Goal: Task Accomplishment & Management: Manage account settings

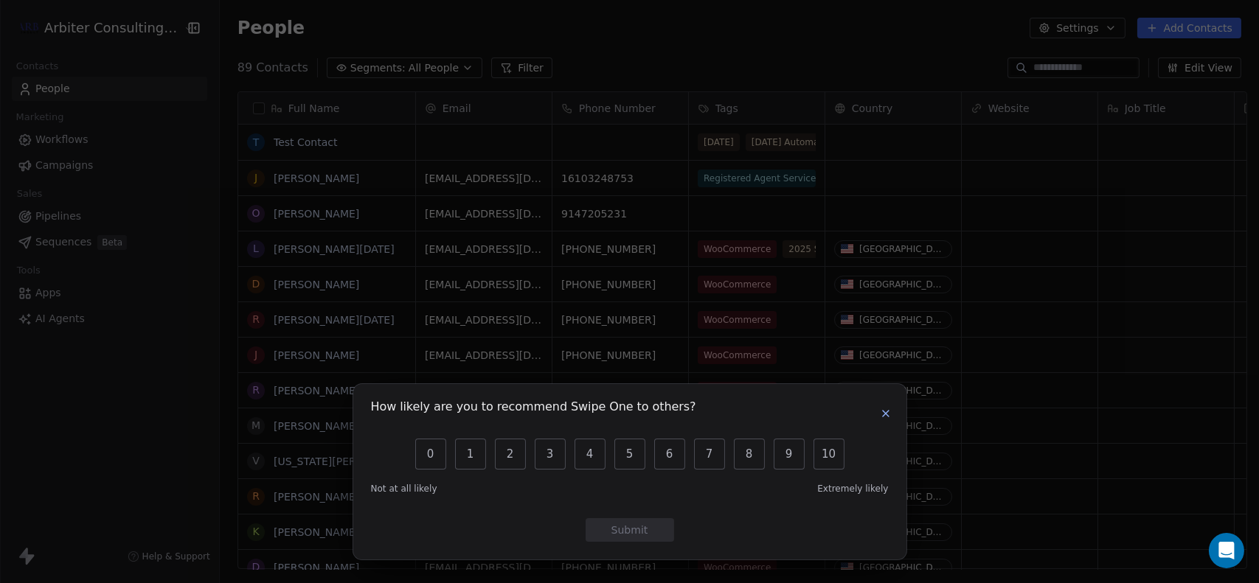
scroll to position [502, 1034]
click at [891, 414] on icon "button" at bounding box center [886, 414] width 12 height 12
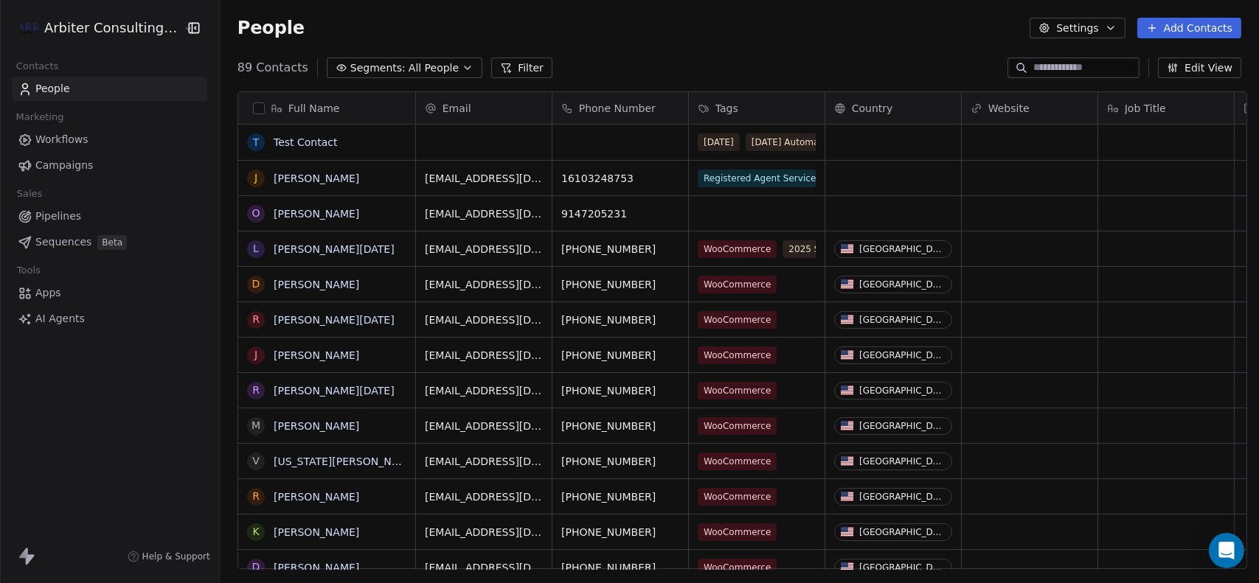
click at [462, 64] on icon "button" at bounding box center [468, 68] width 12 height 12
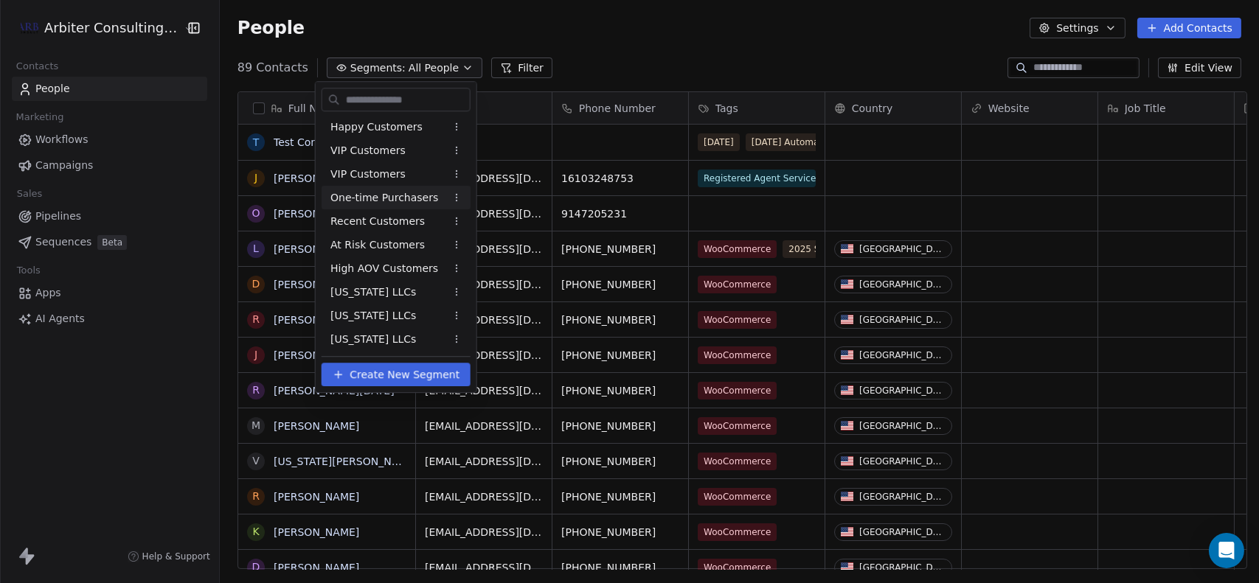
scroll to position [0, 0]
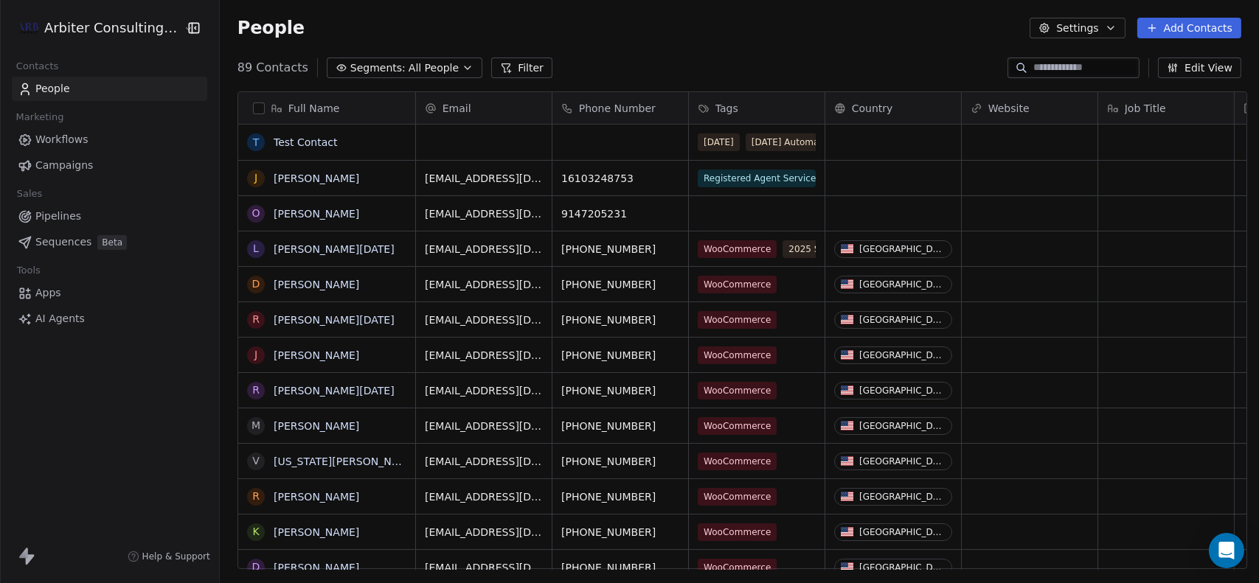
click at [718, 54] on html "Arbiter Consulting Group Contacts People Marketing Workflows Campaigns Sales Pi…" at bounding box center [629, 291] width 1259 height 583
click at [714, 212] on div "grid" at bounding box center [757, 213] width 136 height 35
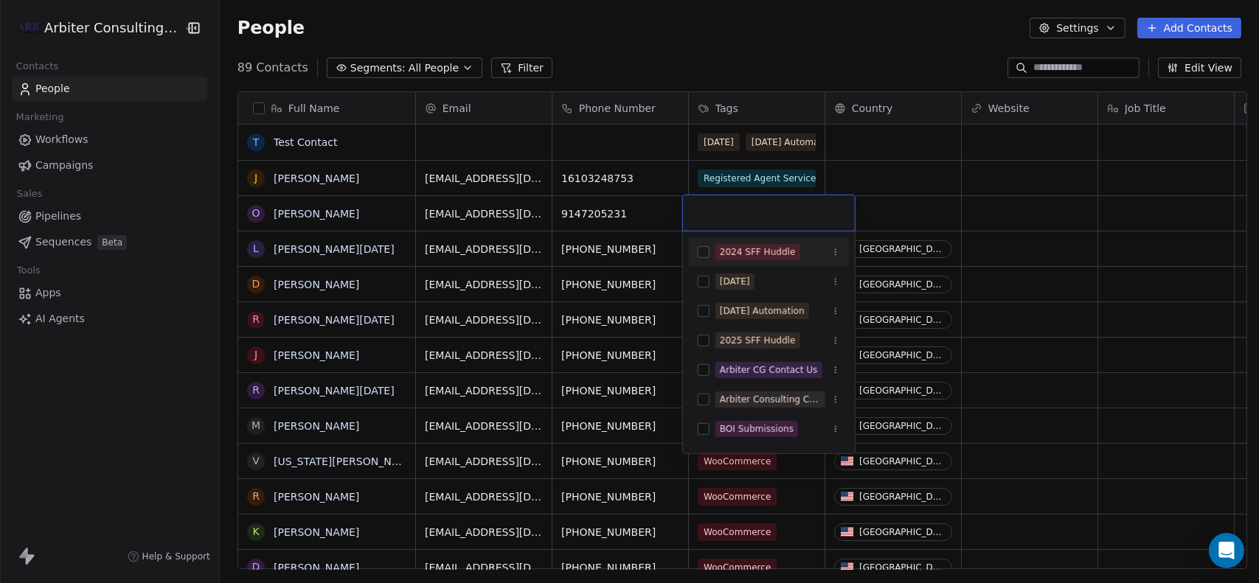
click at [714, 212] on input "text" at bounding box center [769, 213] width 154 height 16
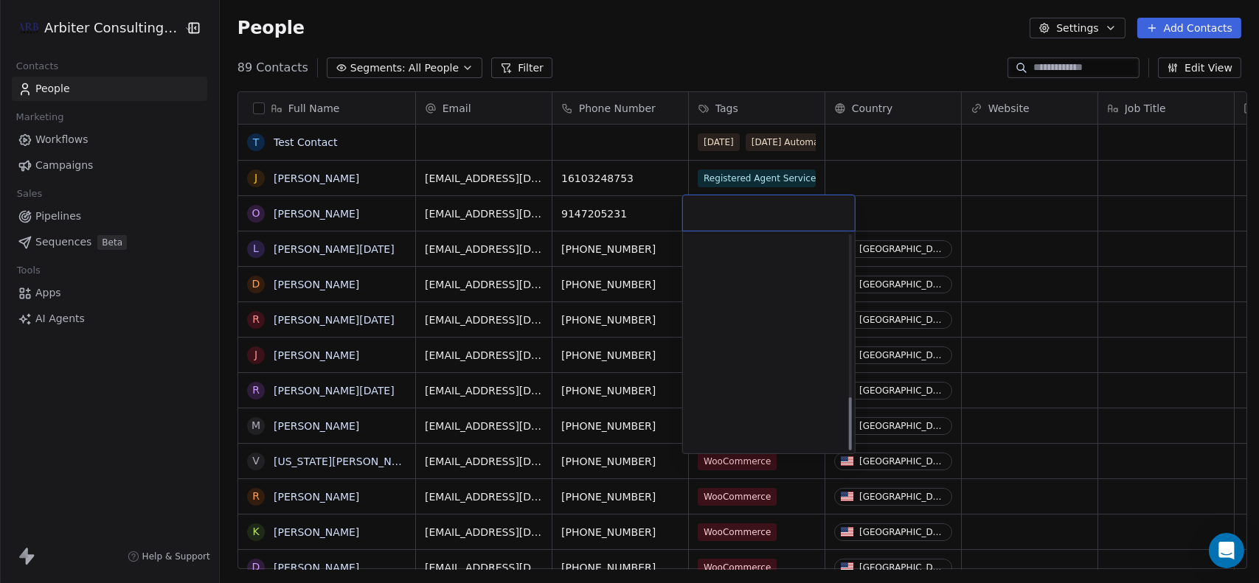
scroll to position [645, 0]
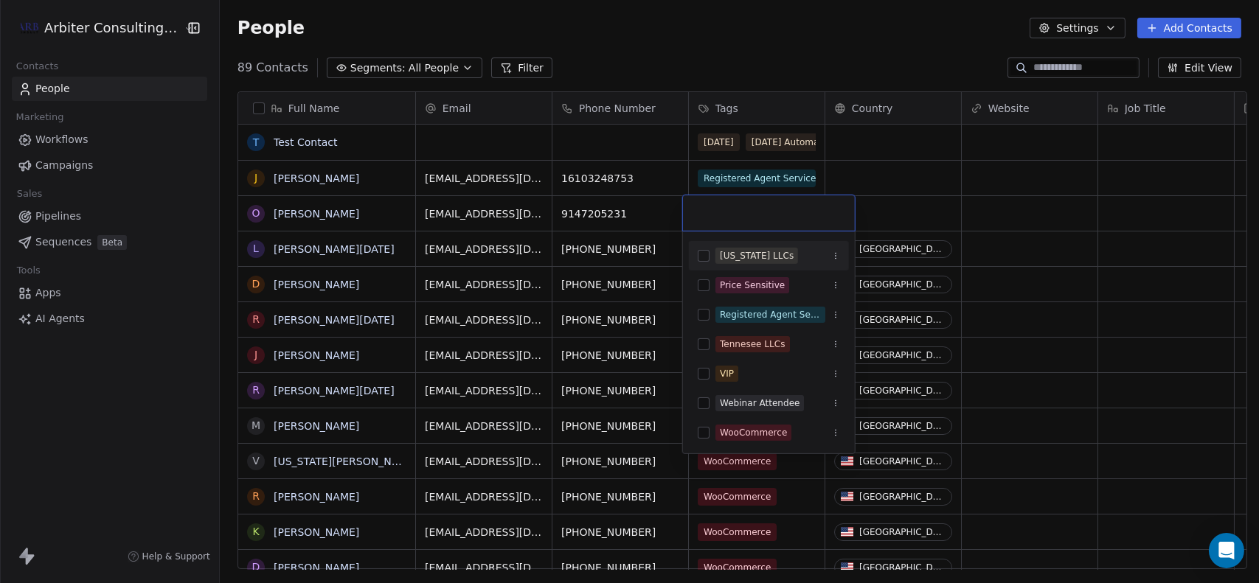
click at [745, 47] on html "Arbiter Consulting Group Contacts People Marketing Workflows Campaigns Sales Pi…" at bounding box center [629, 291] width 1259 height 583
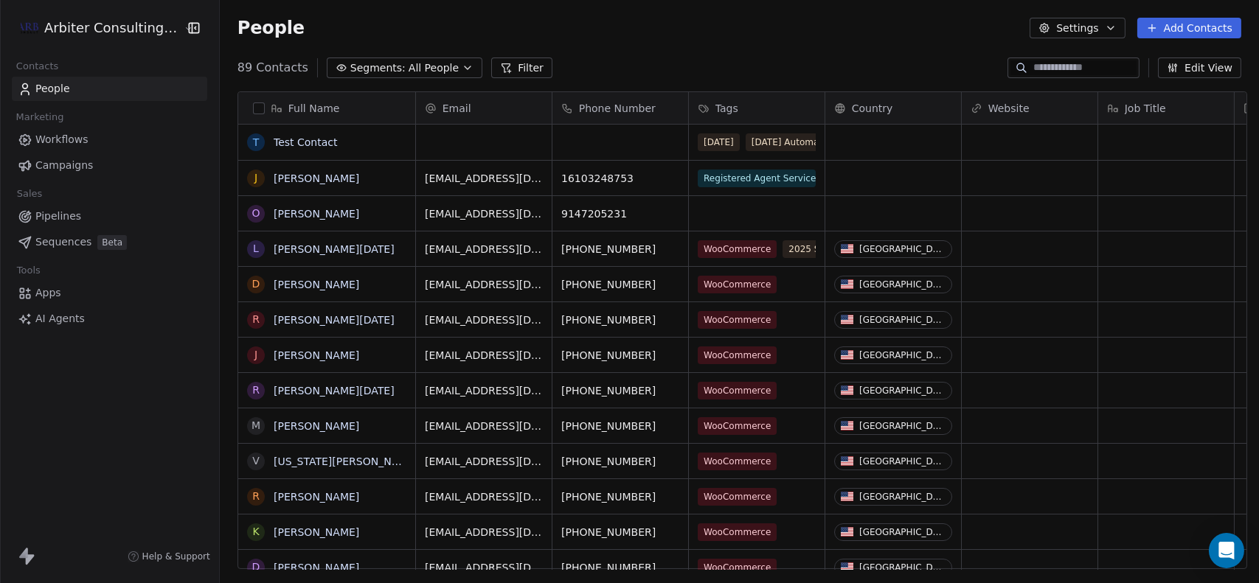
click at [462, 66] on icon "button" at bounding box center [468, 68] width 12 height 12
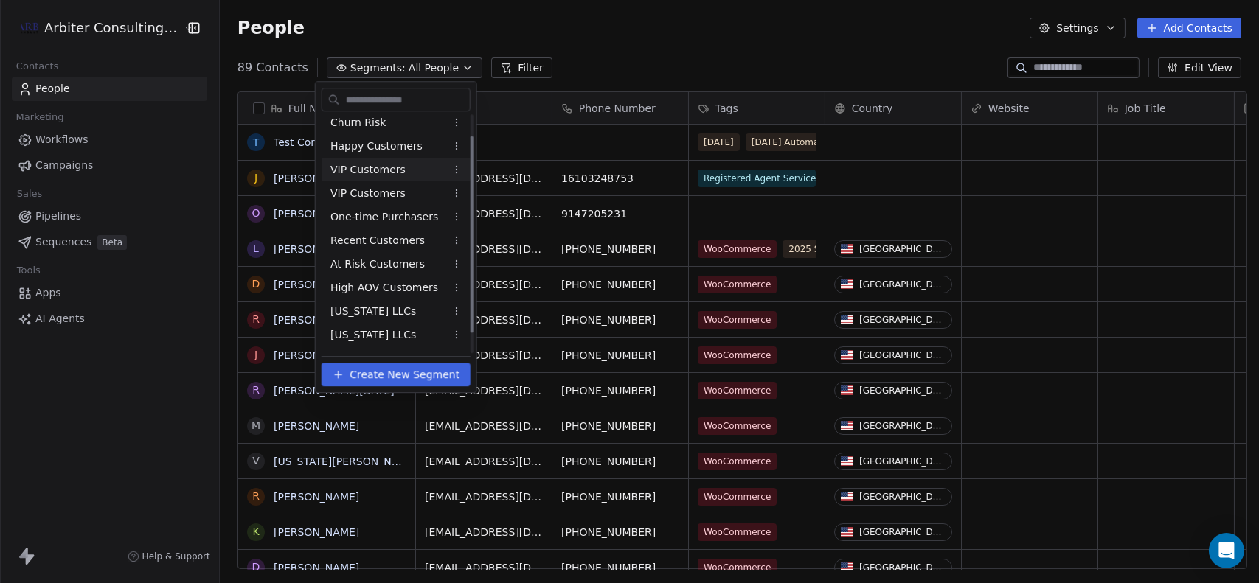
scroll to position [0, 0]
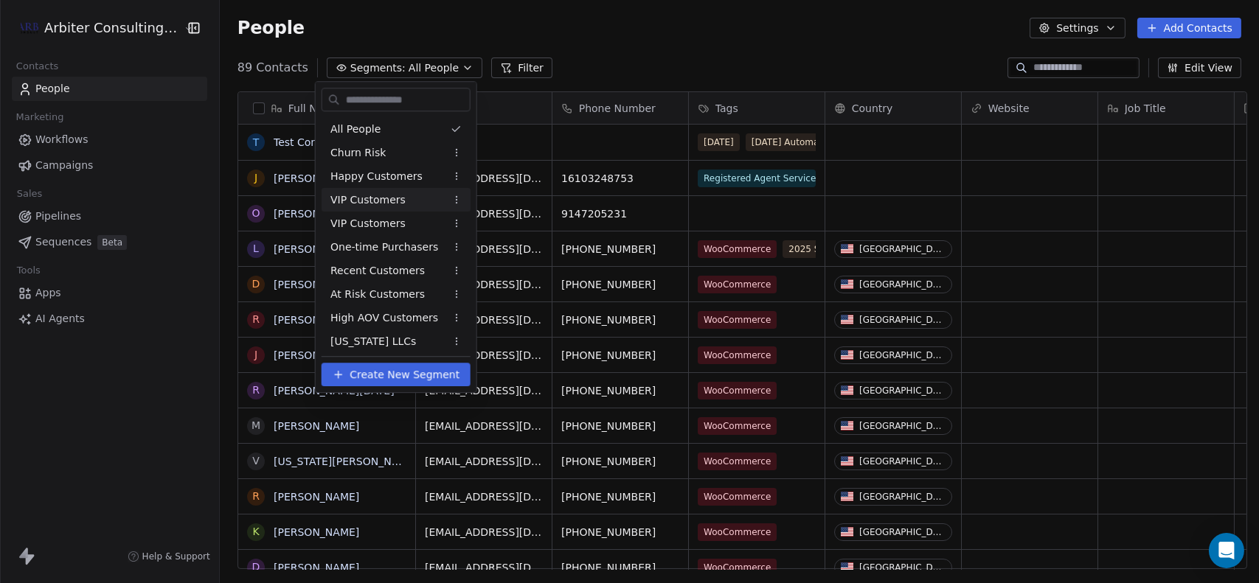
click at [771, 182] on html "Arbiter Consulting Group Contacts People Marketing Workflows Campaigns Sales Pi…" at bounding box center [629, 291] width 1259 height 583
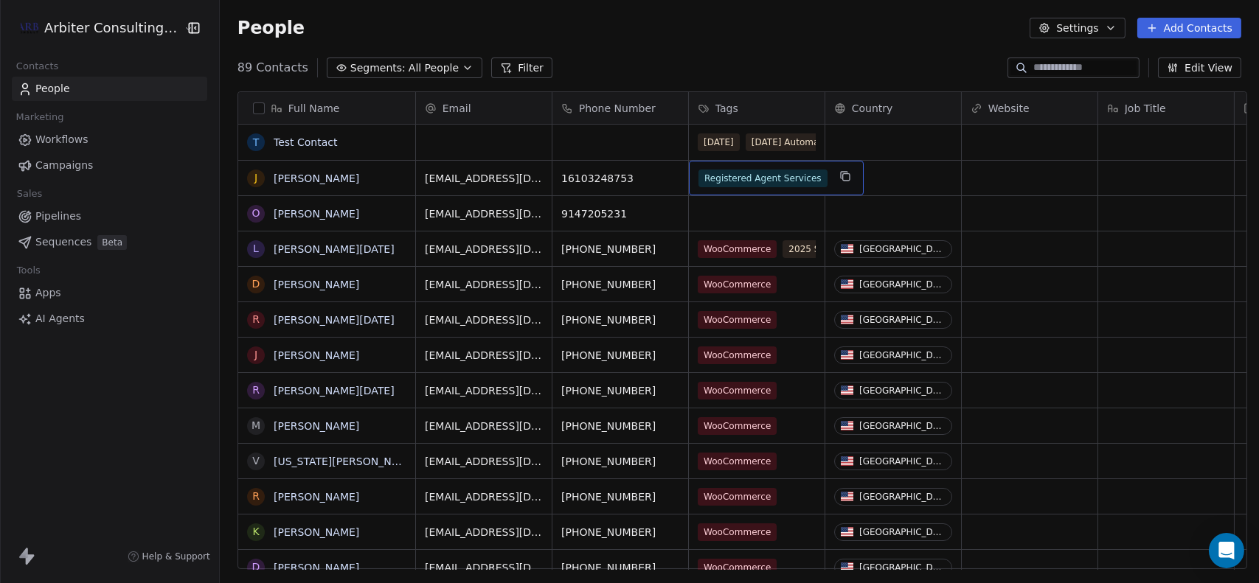
click at [771, 181] on span "Registered Agent Services" at bounding box center [762, 179] width 129 height 18
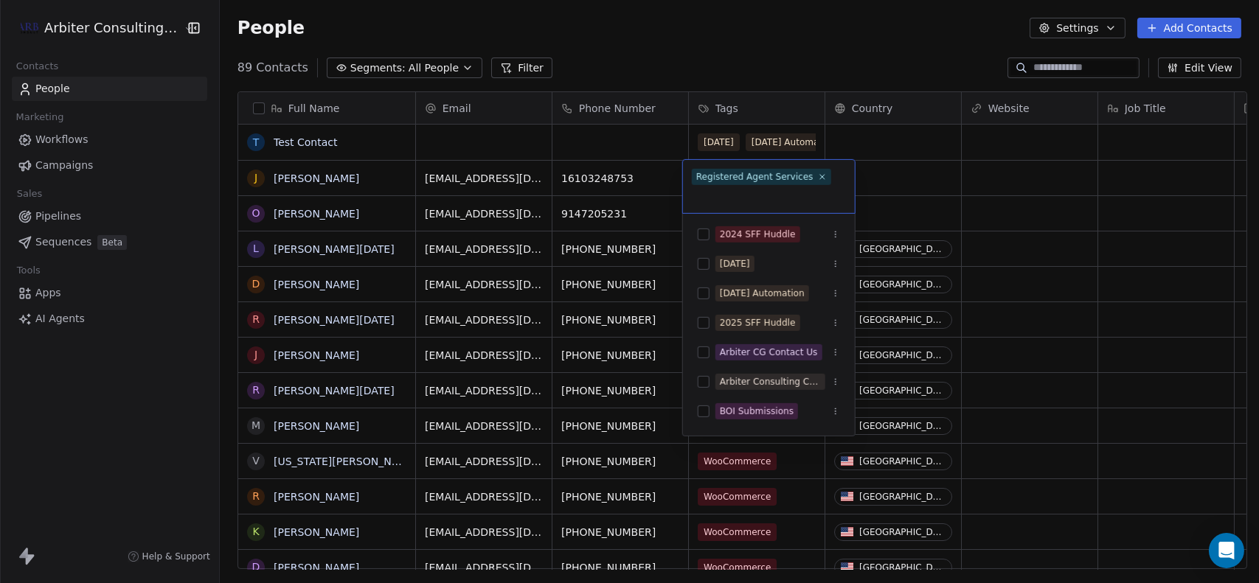
click at [283, 70] on html "Arbiter Consulting Group Contacts People Marketing Workflows Campaigns Sales Pi…" at bounding box center [629, 291] width 1259 height 583
click at [283, 70] on span "89 Contacts" at bounding box center [272, 68] width 71 height 18
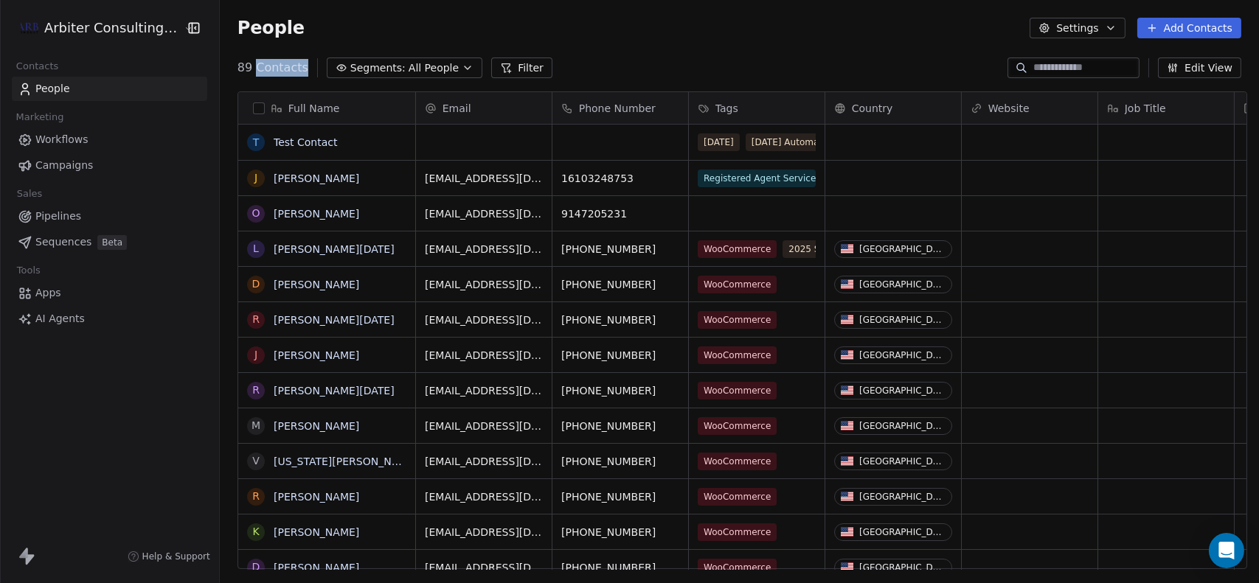
click at [437, 67] on span "All People" at bounding box center [434, 67] width 50 height 15
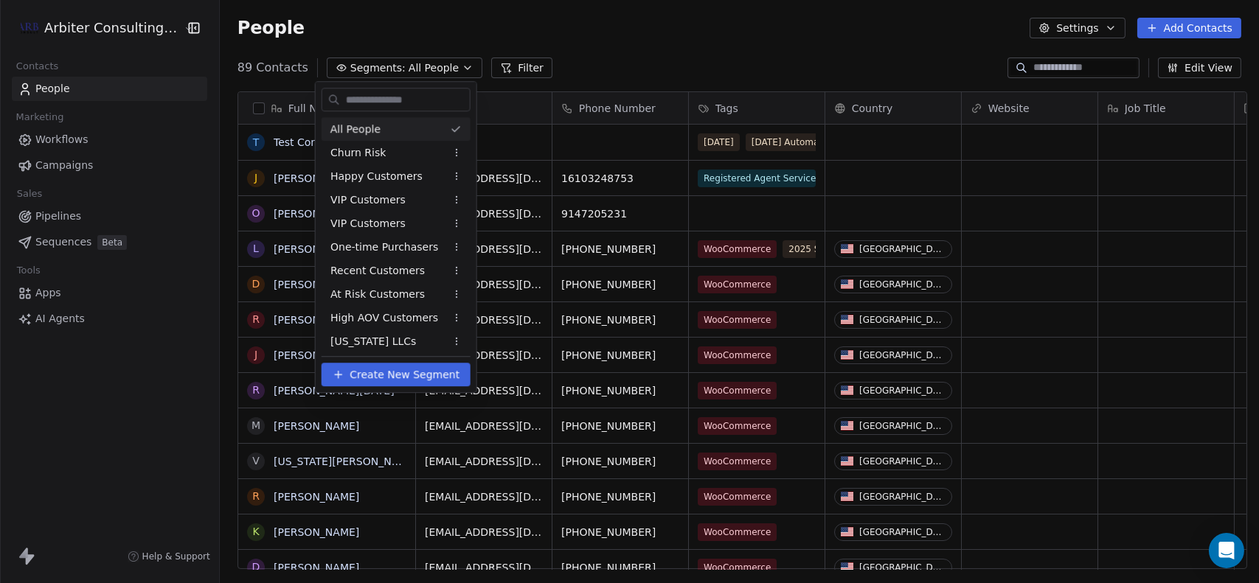
click at [569, 55] on html "Arbiter Consulting Group Contacts People Marketing Workflows Campaigns Sales Pi…" at bounding box center [629, 291] width 1259 height 583
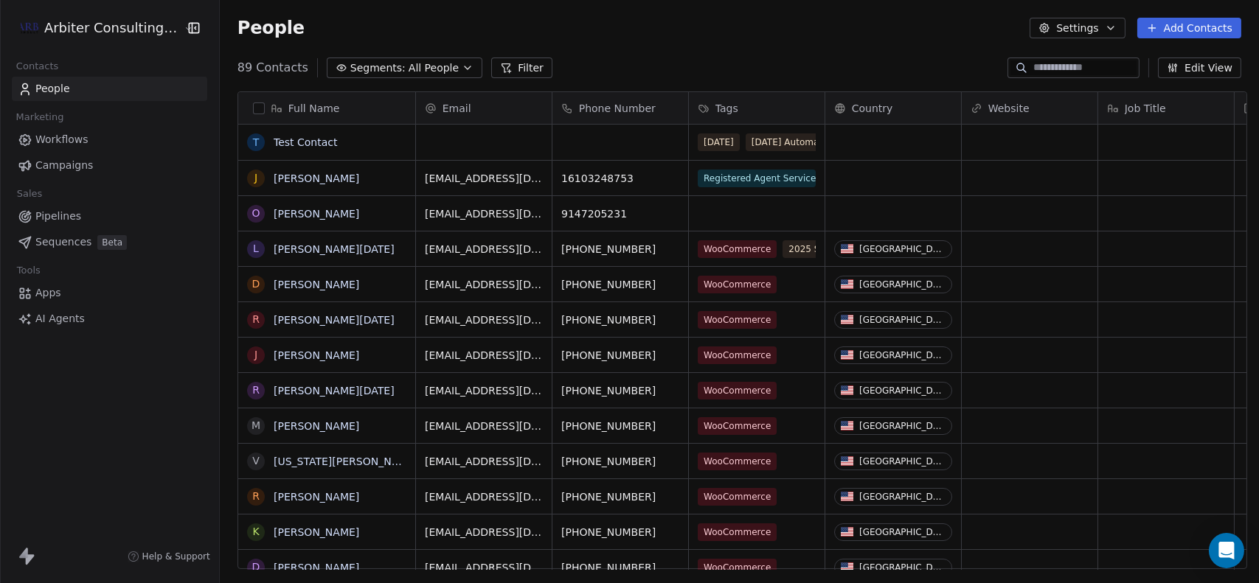
click at [1071, 32] on button "Settings" at bounding box center [1076, 28] width 95 height 21
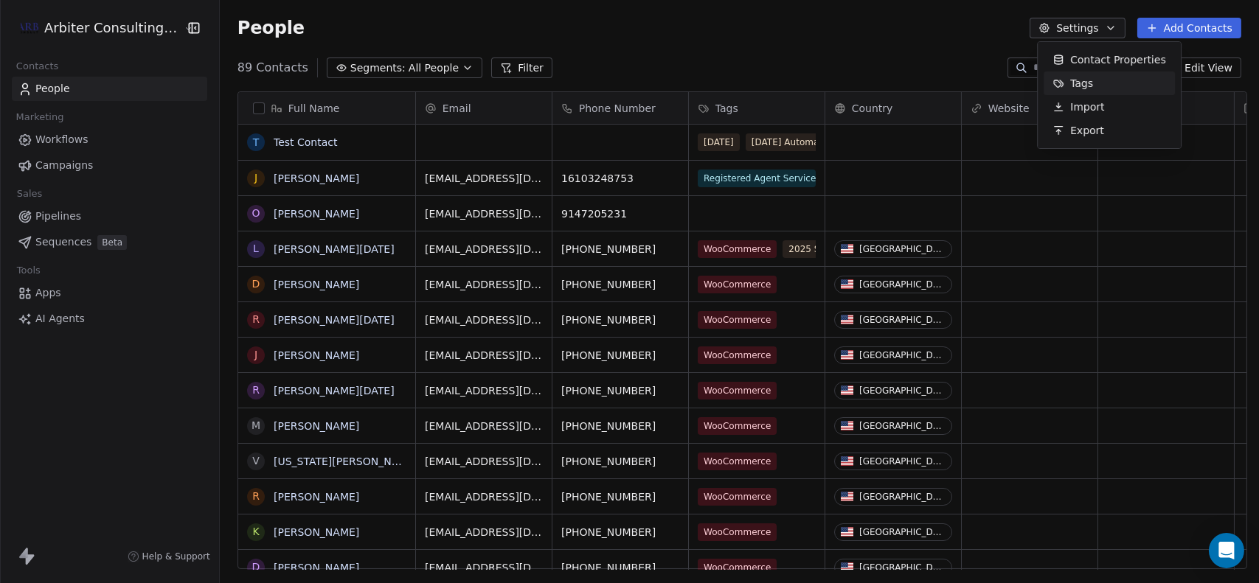
click at [1071, 86] on span "Tags" at bounding box center [1081, 83] width 23 height 15
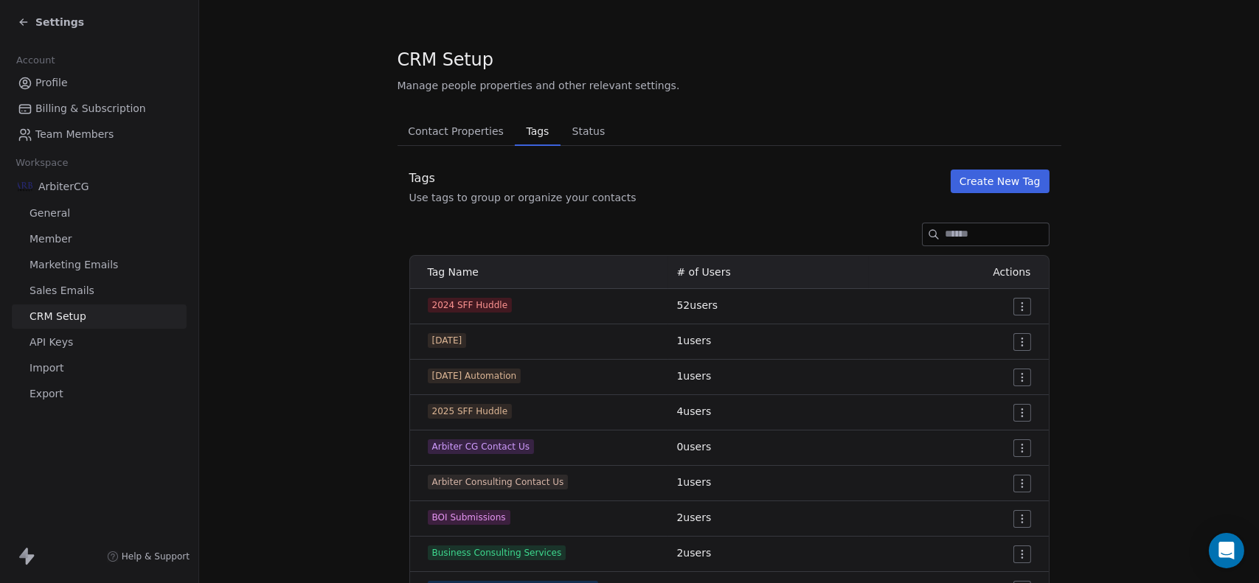
click at [979, 187] on button "Create New Tag" at bounding box center [1000, 182] width 99 height 24
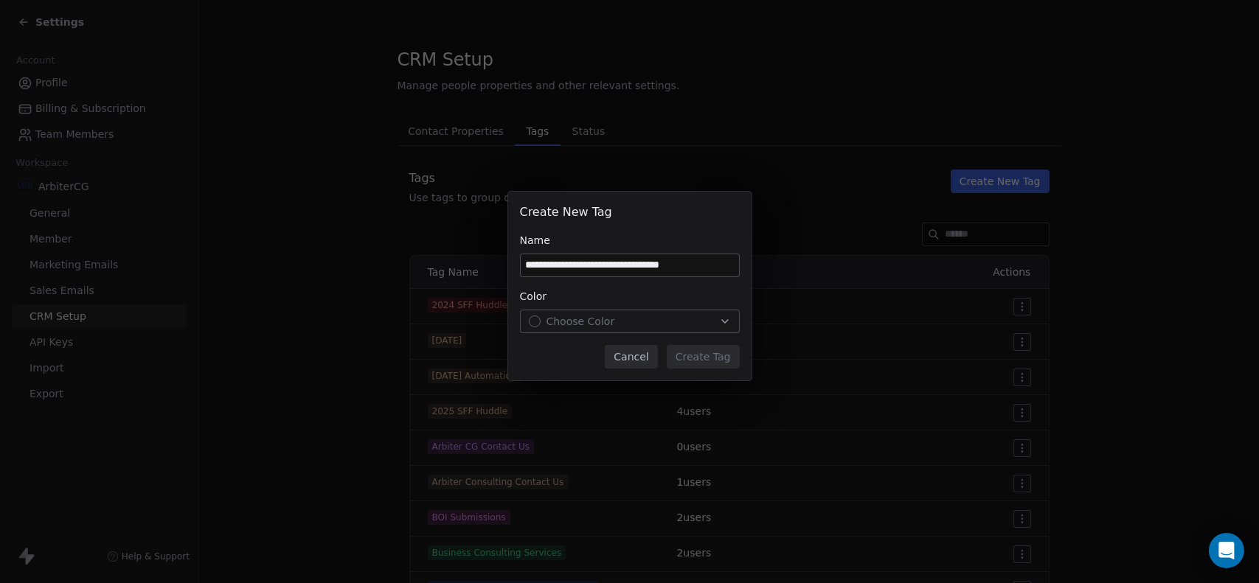
type input "**********"
click at [666, 318] on div "Choose Color" at bounding box center [630, 321] width 202 height 15
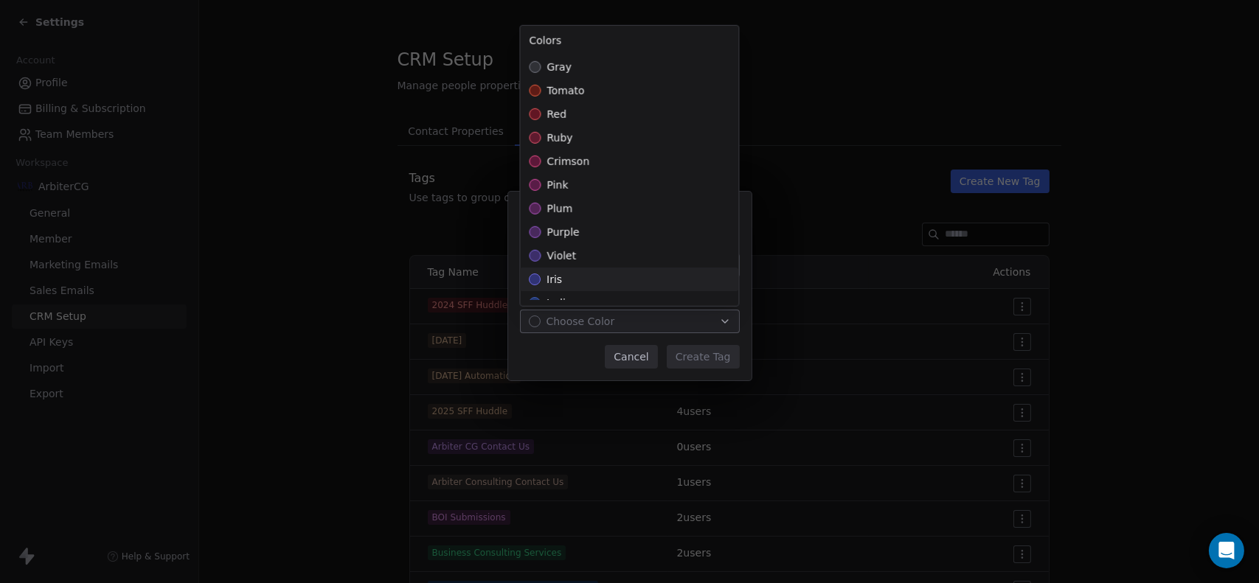
click at [545, 279] on div "iris" at bounding box center [629, 280] width 218 height 24
click at [685, 361] on div "**********" at bounding box center [629, 291] width 1259 height 247
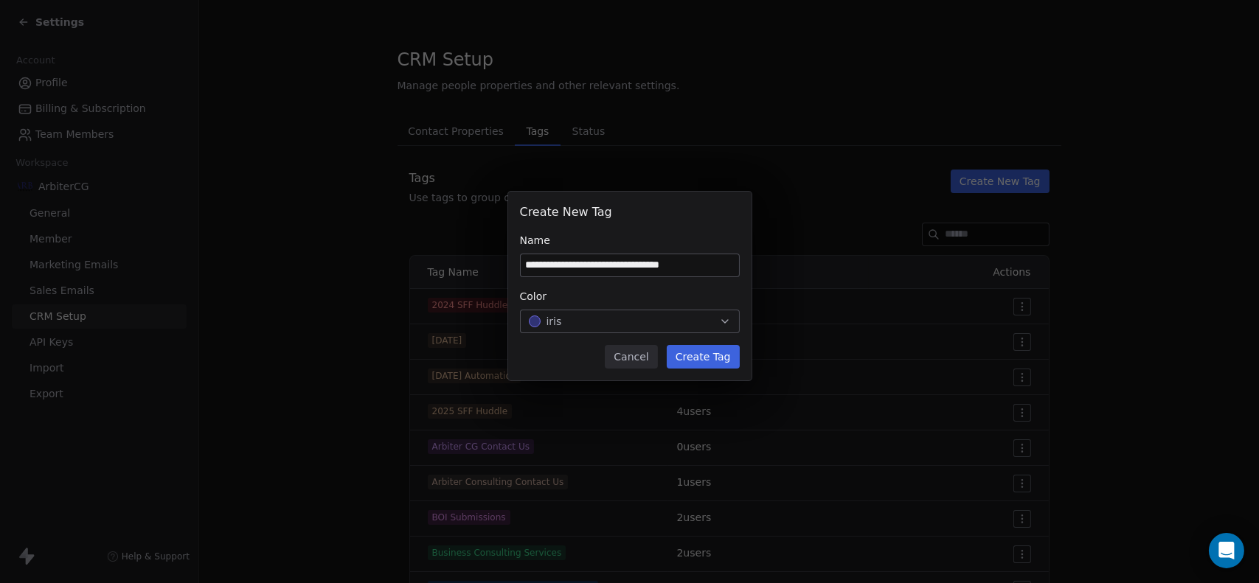
click at [706, 358] on button "Create Tag" at bounding box center [703, 357] width 73 height 24
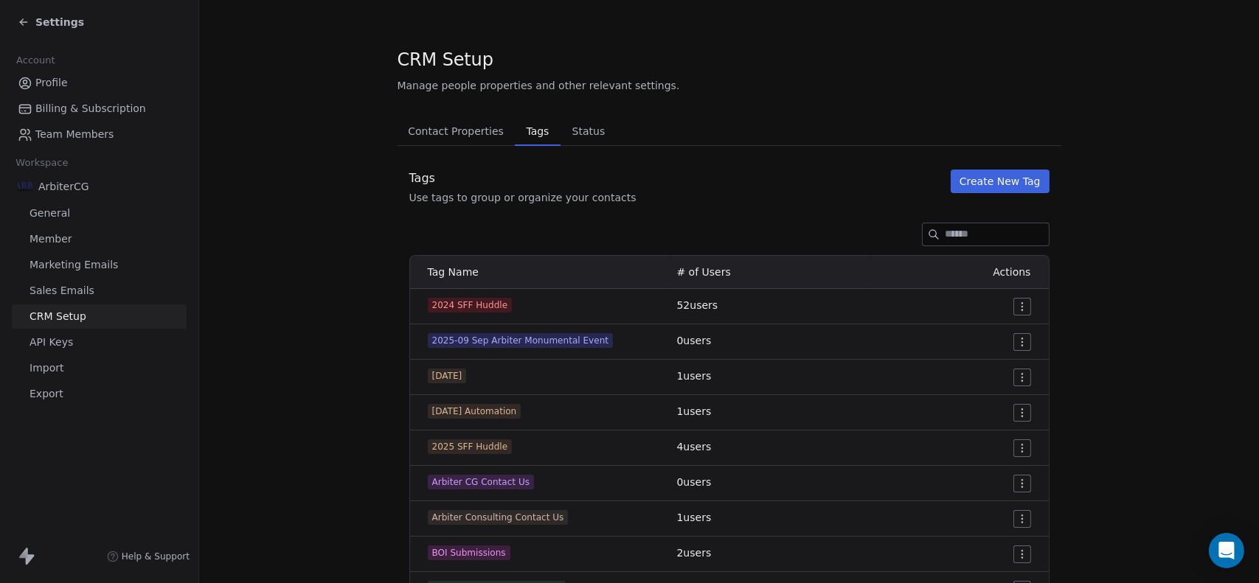
click at [989, 188] on button "Create New Tag" at bounding box center [1000, 182] width 99 height 24
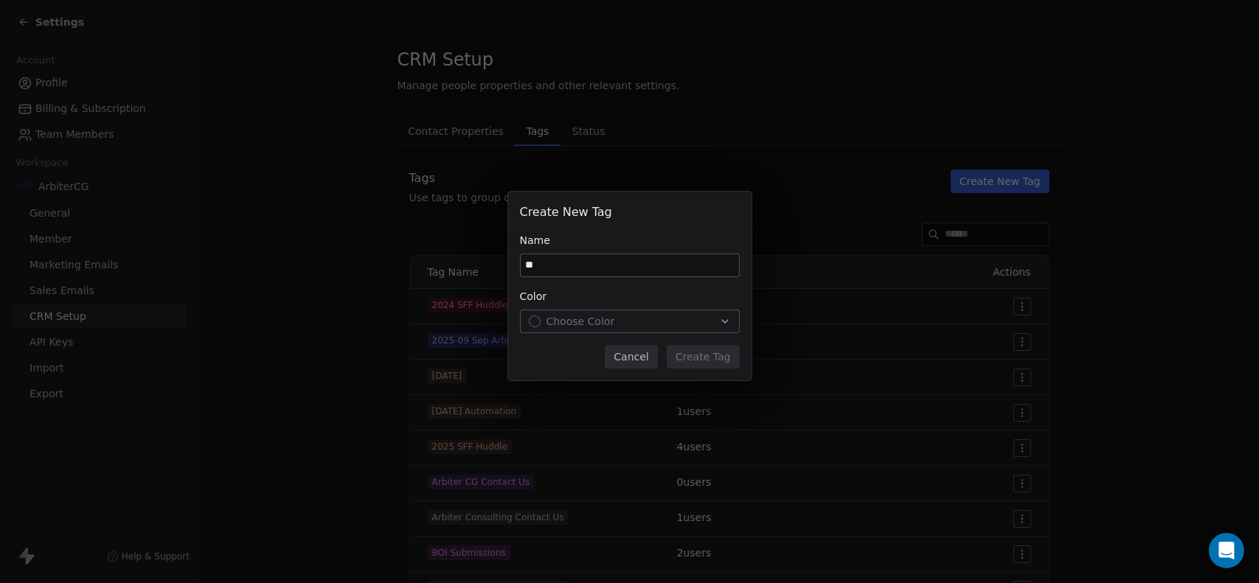
type input "*"
type input "**********"
click at [610, 322] on span "Choose Color" at bounding box center [580, 321] width 69 height 15
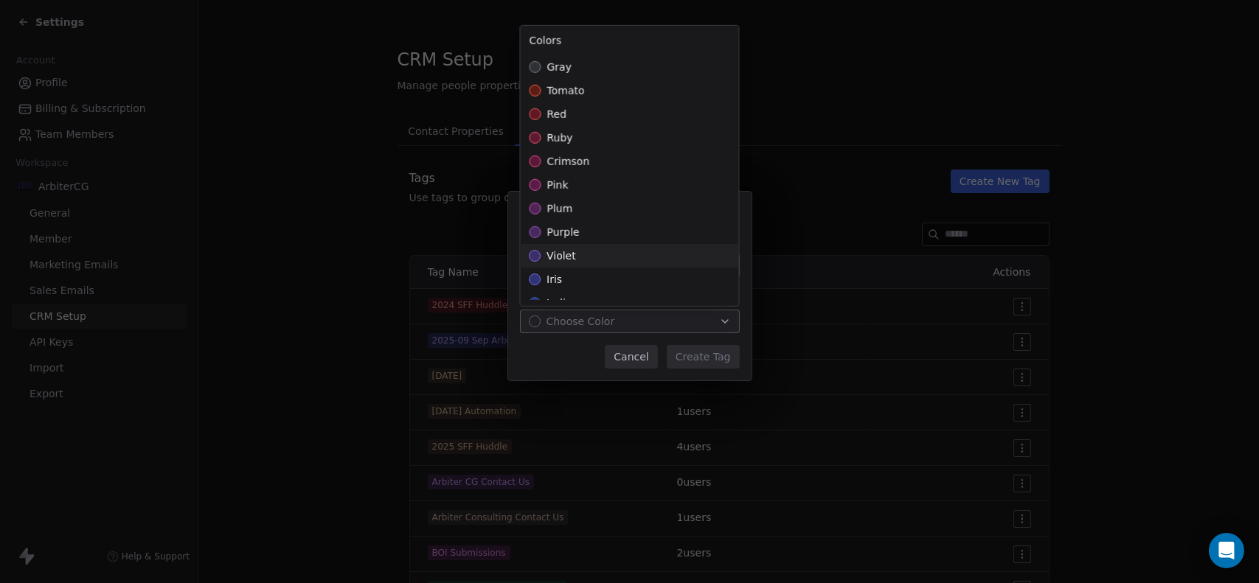
click at [559, 265] on div "violet" at bounding box center [629, 256] width 218 height 24
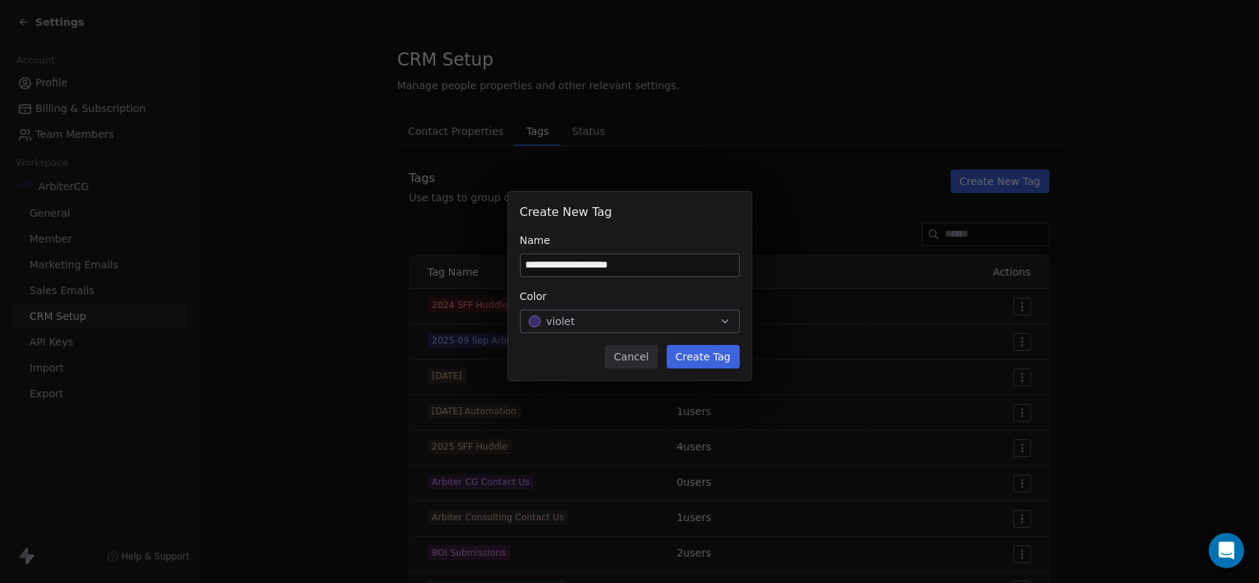
click at [697, 358] on div "**********" at bounding box center [629, 291] width 1259 height 247
click at [697, 358] on button "Create Tag" at bounding box center [703, 357] width 73 height 24
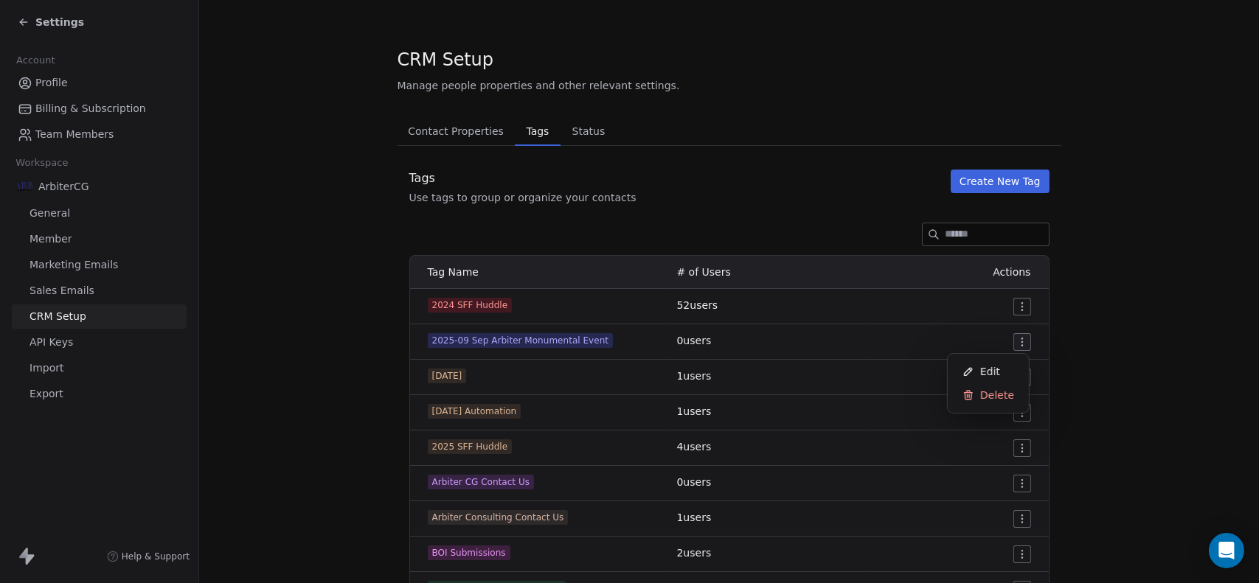
click at [1015, 340] on html "Settings Account Profile Billing & Subscription Team Members Workspace ArbiterC…" at bounding box center [629, 291] width 1259 height 583
click at [991, 371] on span "Edit" at bounding box center [990, 371] width 20 height 15
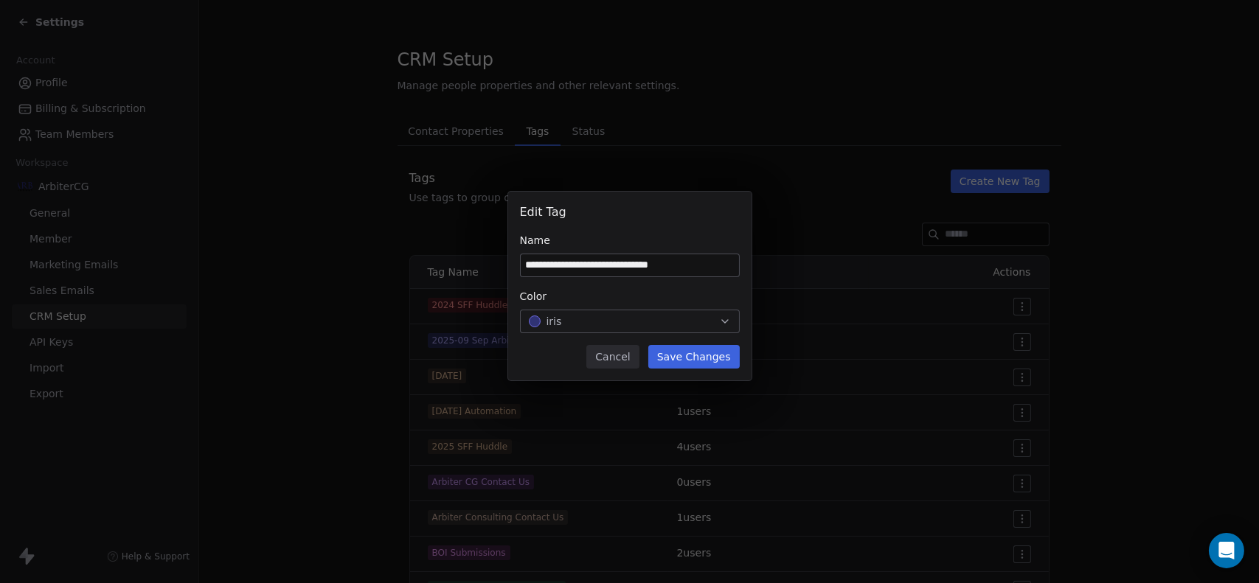
type input "**********"
click at [701, 354] on button "Save Changes" at bounding box center [693, 357] width 91 height 24
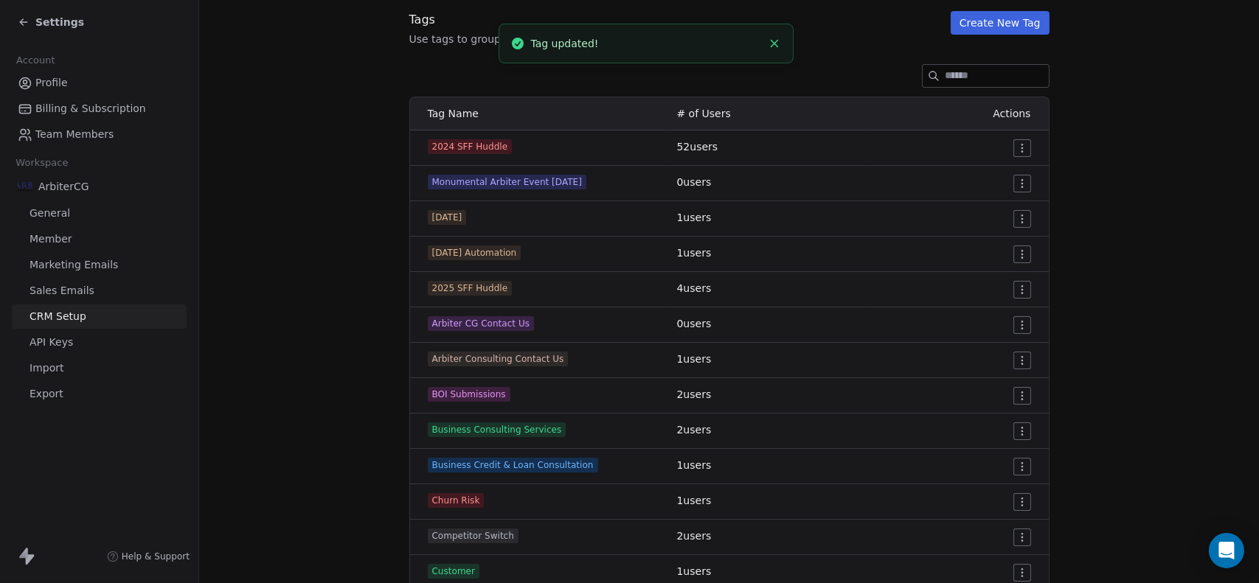
scroll to position [159, 0]
